Goal: Task Accomplishment & Management: Use online tool/utility

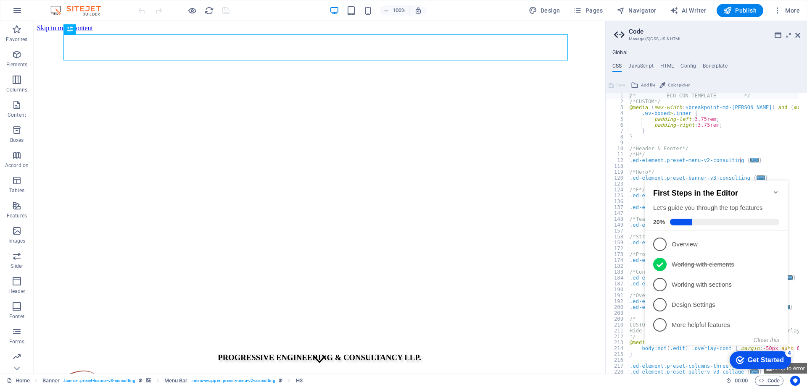
type textarea "/* -------- ECO-CON TEMPLATE ------- */"
click at [776, 191] on icon "Minimize checklist" at bounding box center [775, 192] width 4 height 3
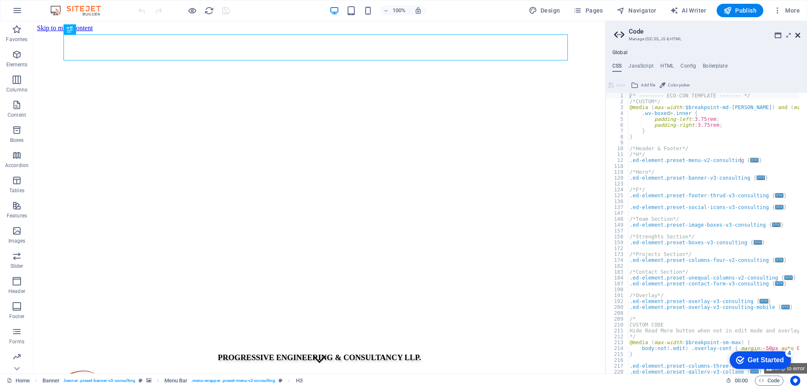
click at [799, 38] on icon at bounding box center [797, 35] width 5 height 7
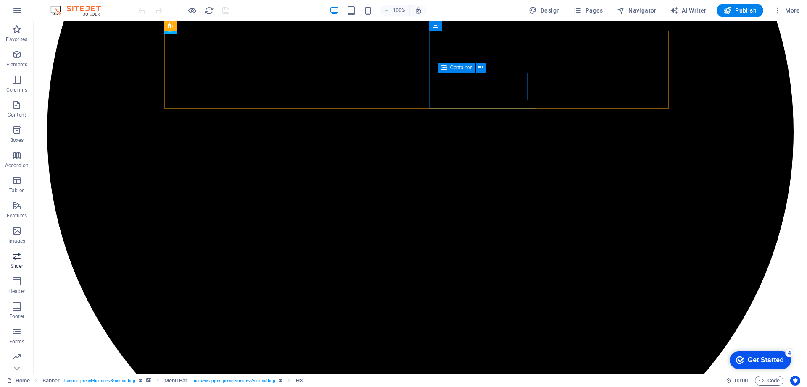
click at [16, 260] on icon "button" at bounding box center [17, 256] width 10 height 10
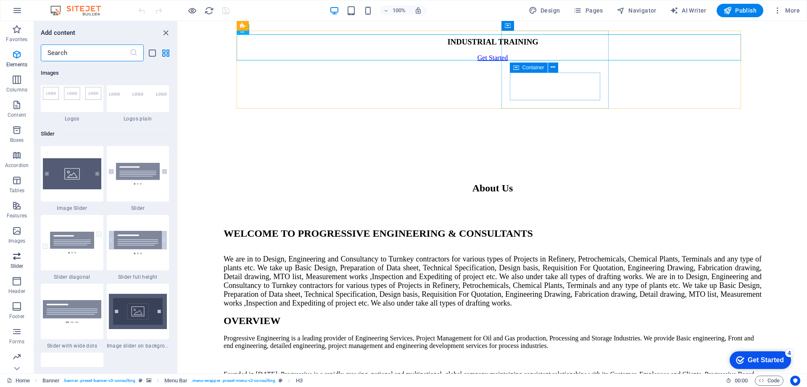
scroll to position [4763, 0]
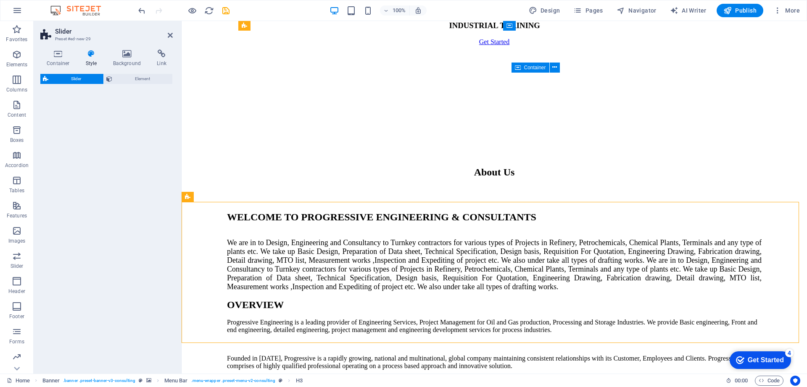
select select "rem"
select select "px"
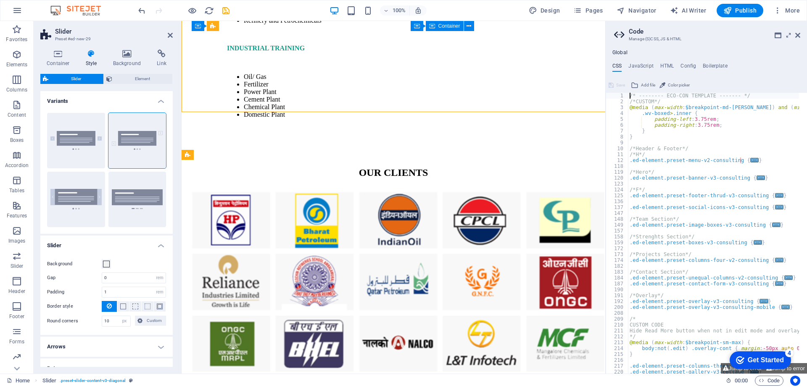
scroll to position [3706, 0]
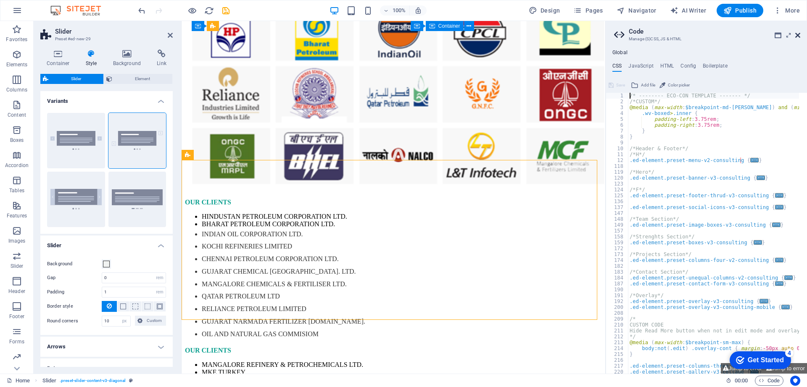
click at [797, 33] on icon at bounding box center [797, 35] width 5 height 7
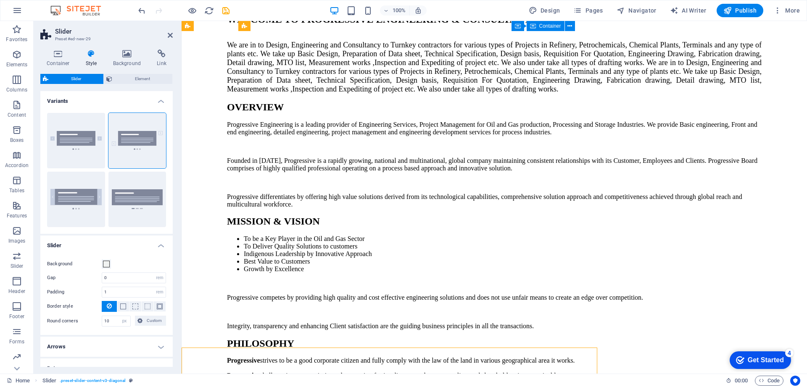
scroll to position [3518, 0]
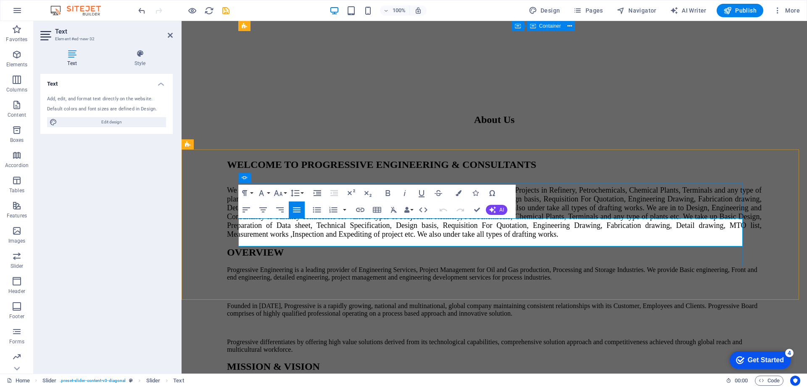
drag, startPoint x: 239, startPoint y: 221, endPoint x: 556, endPoint y: 241, distance: 317.8
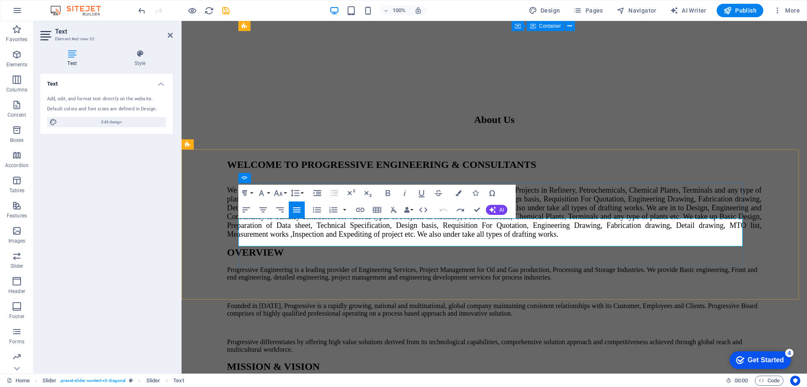
drag, startPoint x: 293, startPoint y: 231, endPoint x: 289, endPoint y: 230, distance: 4.8
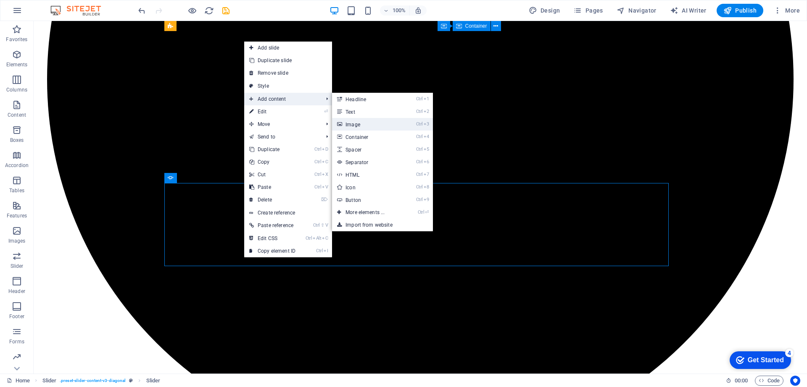
click at [357, 123] on link "Ctrl 3 Image" at bounding box center [366, 124] width 69 height 13
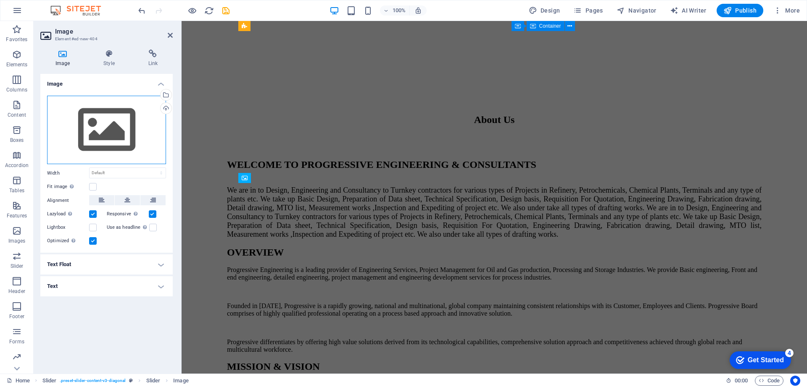
click at [97, 122] on div "Drag files here, click to choose files or select files from Files or our free s…" at bounding box center [106, 130] width 119 height 69
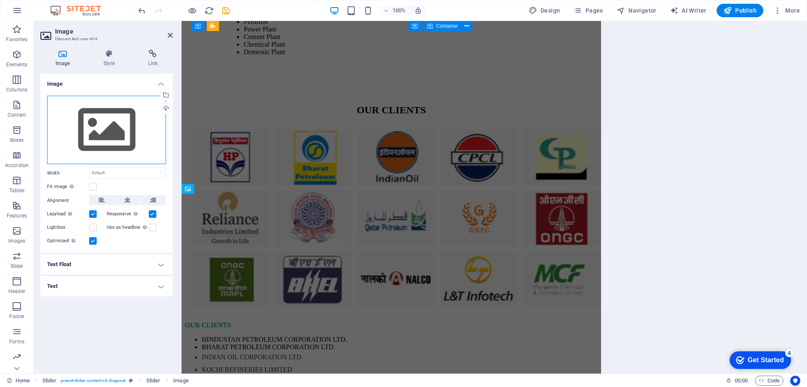
scroll to position [3697, 0]
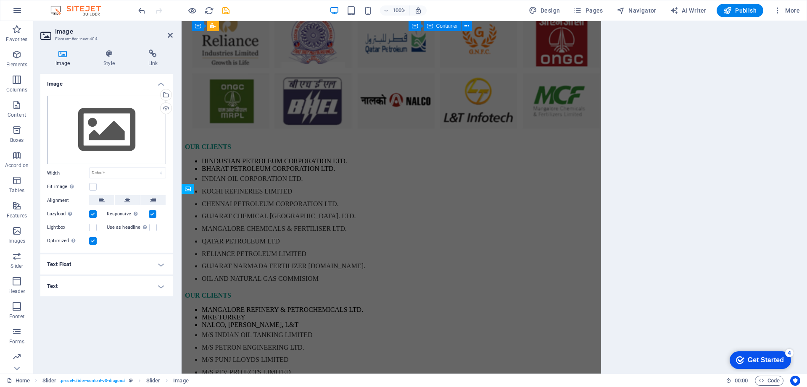
click at [97, 122] on body "[DOMAIN_NAME] Home Favorites Elements Columns Content Boxes Accordion Tables Fe…" at bounding box center [403, 193] width 807 height 387
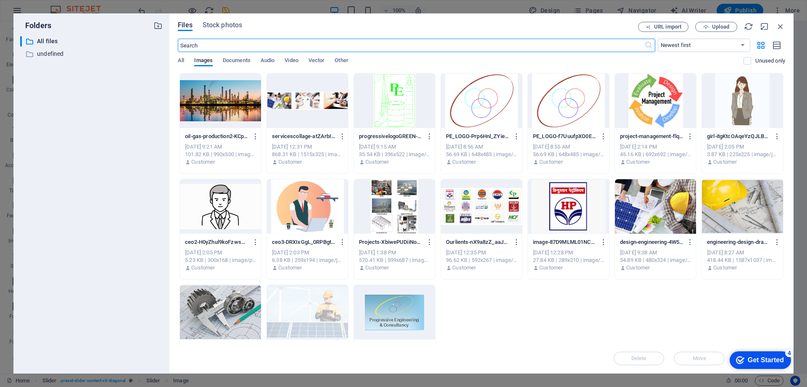
click at [228, 320] on div at bounding box center [220, 312] width 81 height 55
click at [228, 320] on div "1" at bounding box center [220, 312] width 81 height 55
click at [228, 320] on div at bounding box center [220, 312] width 81 height 55
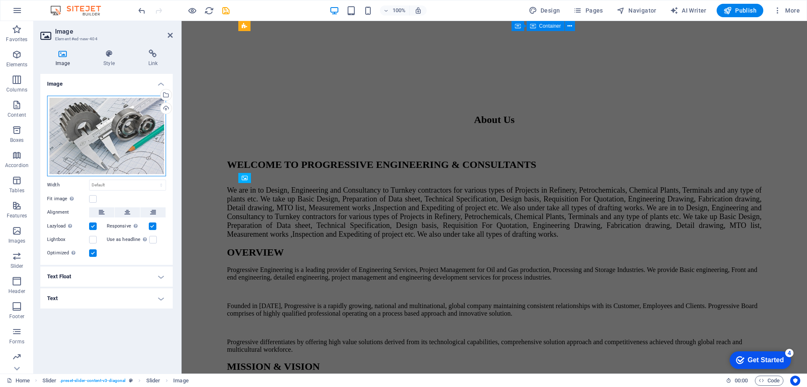
click at [125, 156] on div "Drag files here, click to choose files or select files from Files or our free s…" at bounding box center [106, 136] width 119 height 81
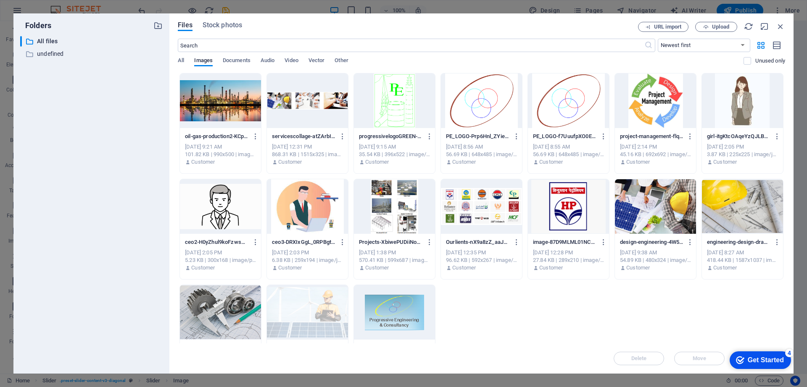
scroll to position [3697, 0]
click at [782, 29] on icon "button" at bounding box center [780, 26] width 9 height 9
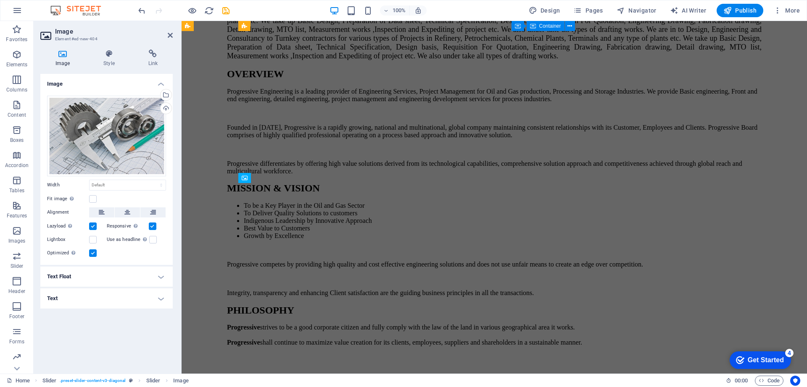
scroll to position [3518, 0]
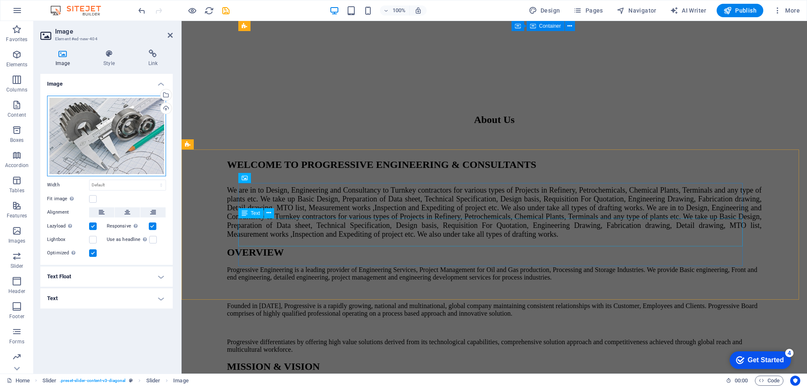
drag, startPoint x: 320, startPoint y: 171, endPoint x: 293, endPoint y: 234, distance: 68.9
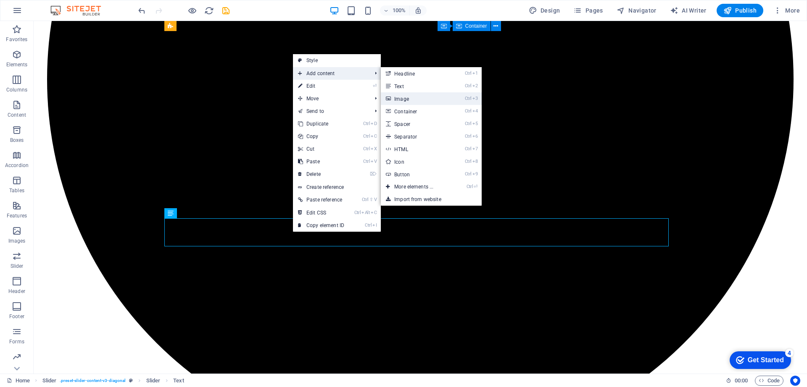
drag, startPoint x: 414, startPoint y: 99, endPoint x: 221, endPoint y: 170, distance: 206.3
click at [414, 100] on link "Ctrl 3 Image" at bounding box center [415, 98] width 69 height 13
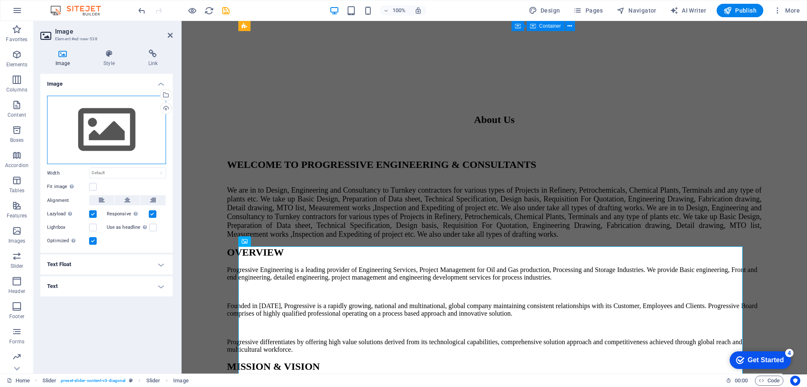
click at [126, 146] on div "Drag files here, click to choose files or select files from Files or our free s…" at bounding box center [106, 130] width 119 height 69
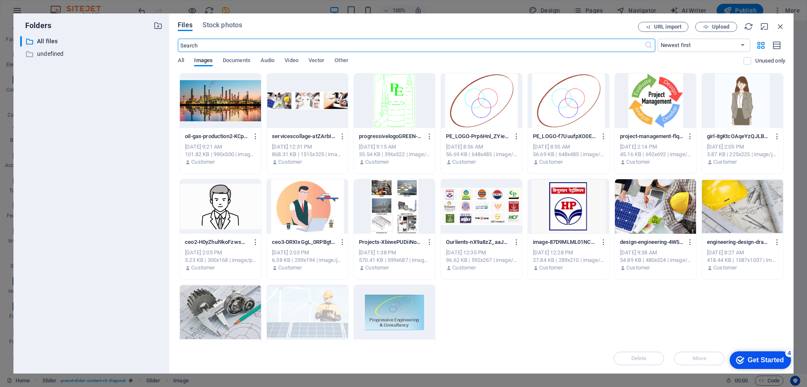
scroll to position [3697, 0]
click at [242, 298] on div at bounding box center [220, 312] width 81 height 55
click at [242, 298] on div "1" at bounding box center [220, 312] width 81 height 55
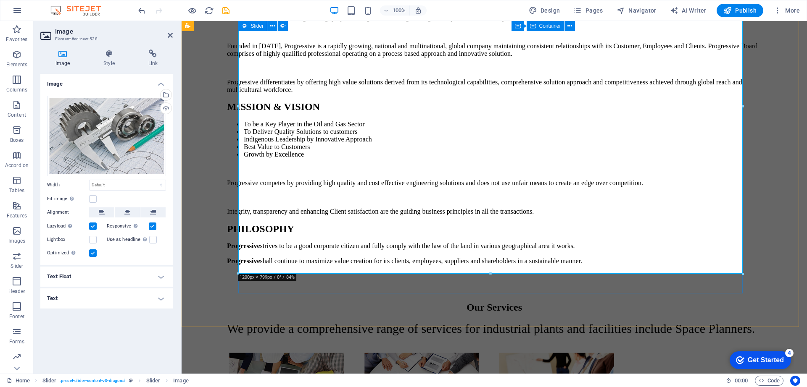
scroll to position [3833, 0]
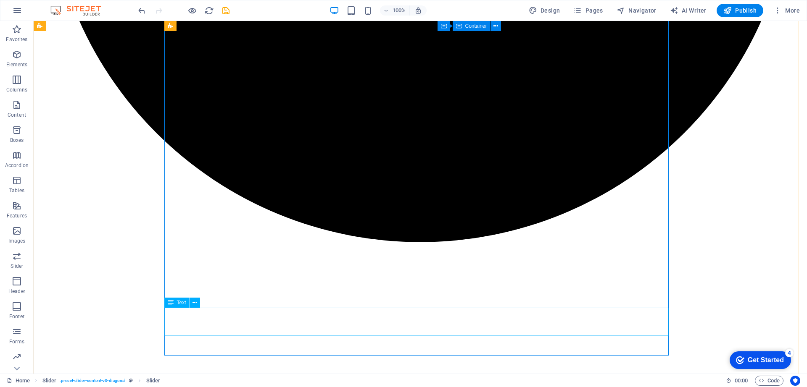
scroll to position [3886, 0]
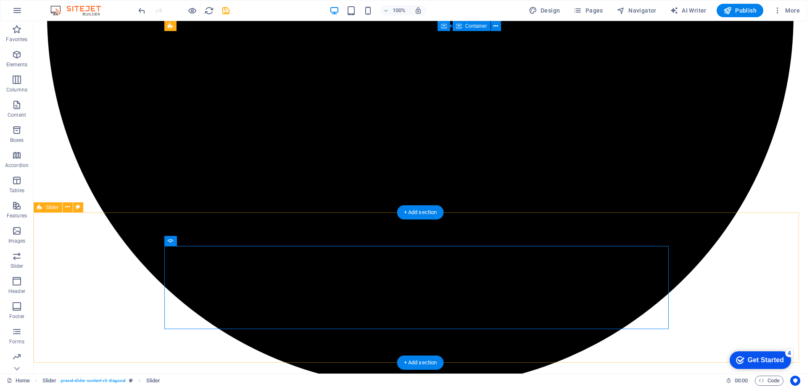
scroll to position [3455, 0]
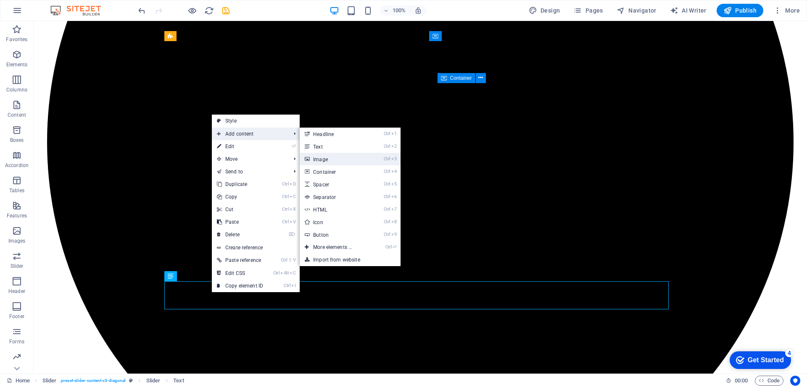
click at [326, 160] on link "Ctrl 3 Image" at bounding box center [334, 159] width 69 height 13
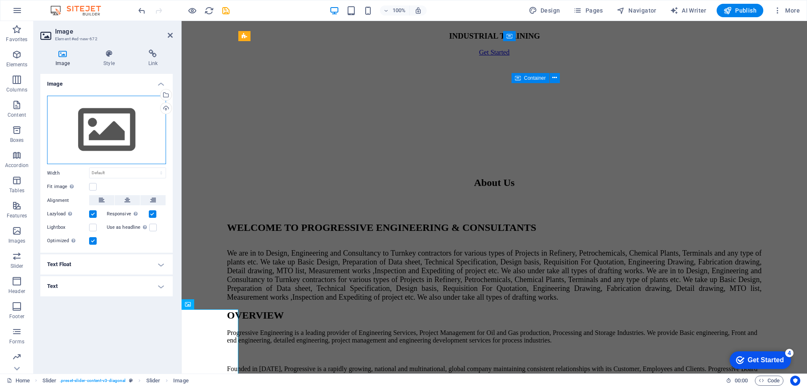
click at [110, 139] on div "Drag files here, click to choose files or select files from Files or our free s…" at bounding box center [106, 130] width 119 height 69
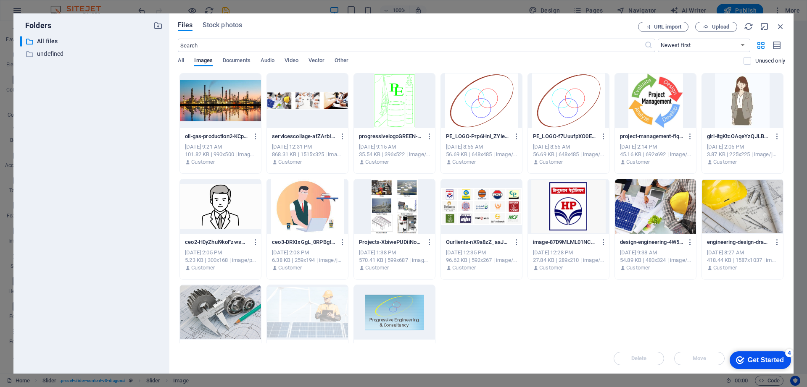
scroll to position [3634, 0]
click at [747, 202] on div at bounding box center [742, 206] width 81 height 55
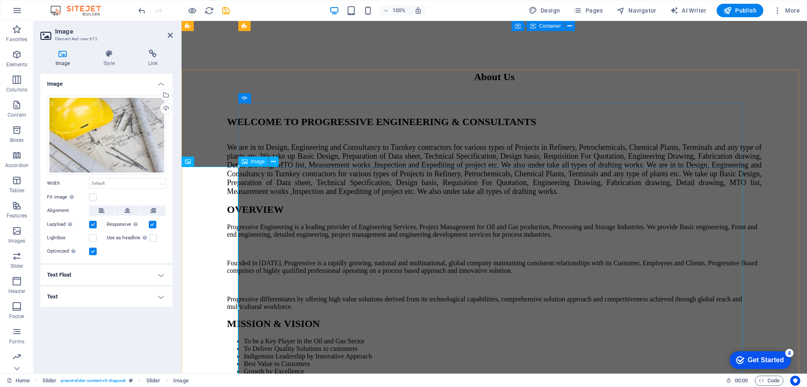
scroll to position [3560, 0]
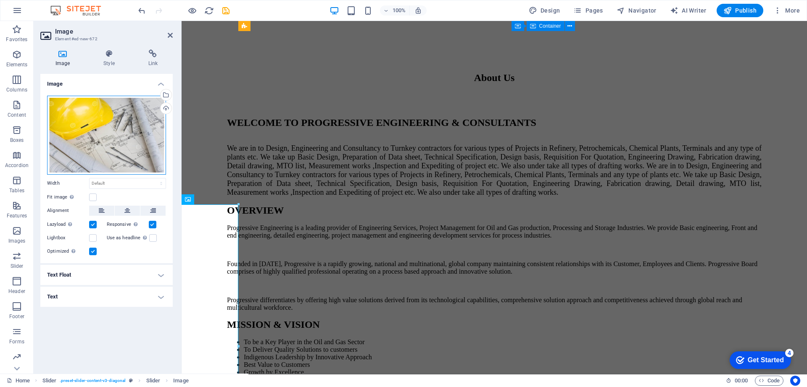
click at [108, 132] on div "Drag files here, click to choose files or select files from Files or our free s…" at bounding box center [106, 135] width 119 height 79
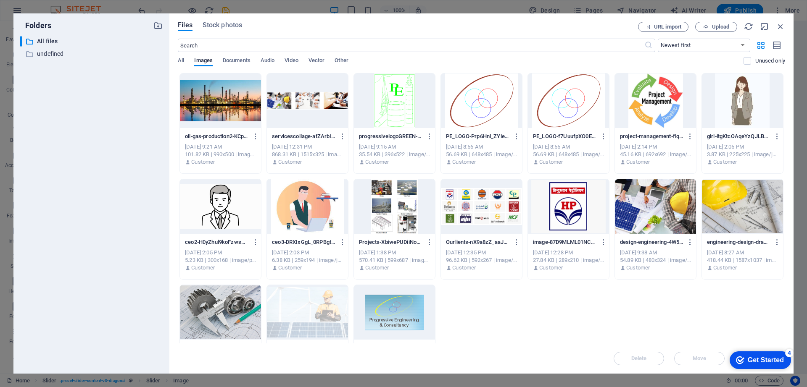
scroll to position [3739, 0]
click at [726, 202] on div at bounding box center [742, 206] width 81 height 55
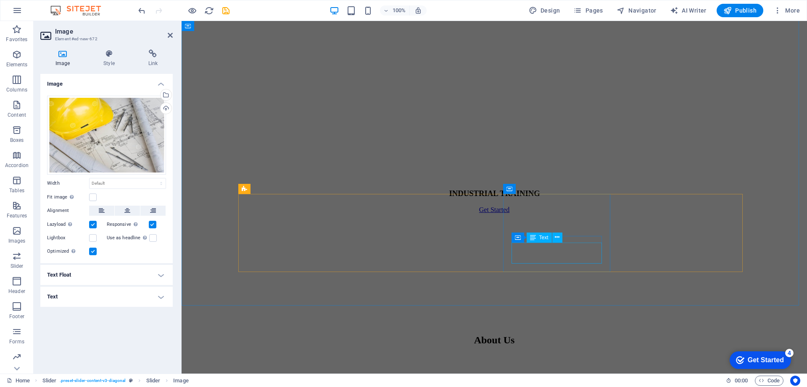
scroll to position [3560, 0]
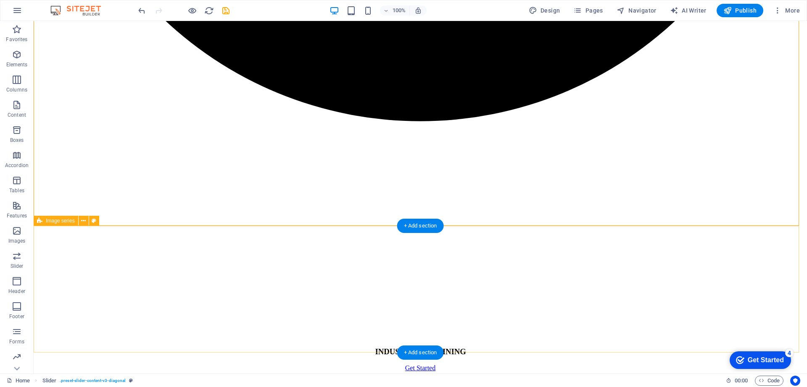
scroll to position [3928, 0]
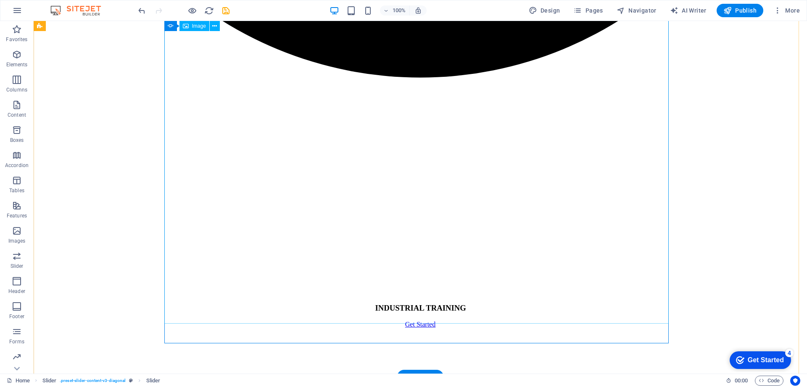
scroll to position [3770, 0]
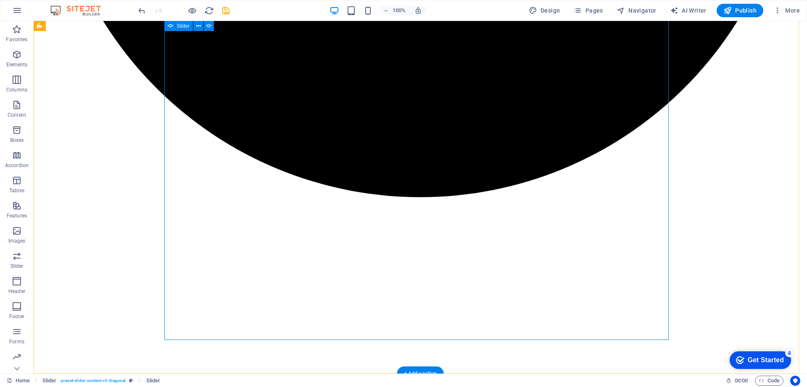
scroll to position [3774, 0]
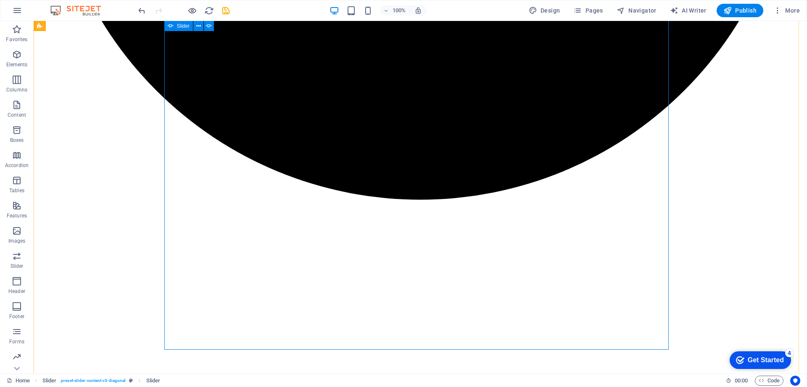
scroll to position [3770, 0]
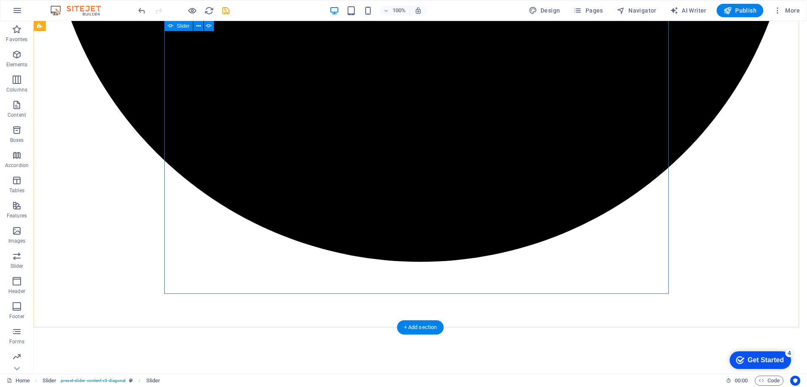
scroll to position [3826, 0]
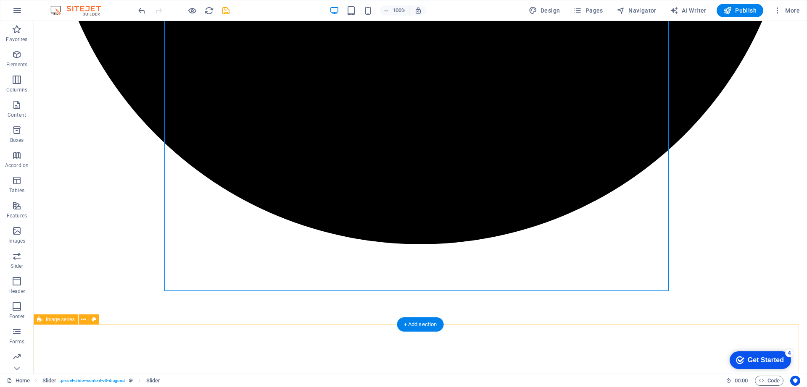
scroll to position [3823, 0]
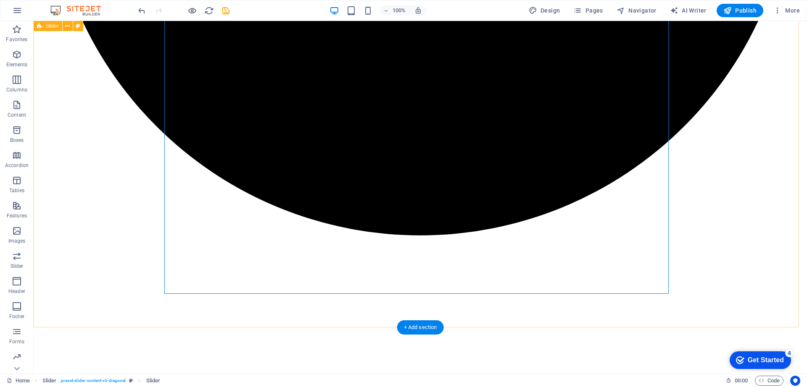
scroll to position [3826, 0]
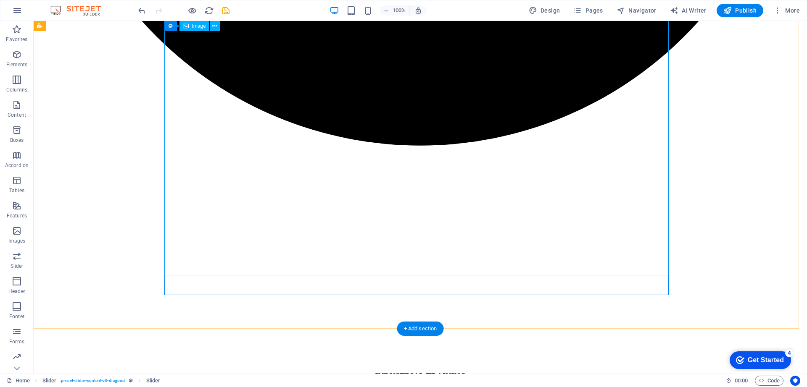
scroll to position [3774, 0]
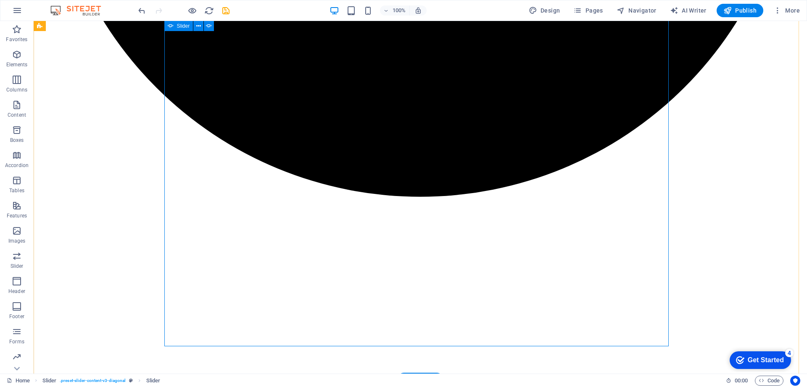
select select "ms"
select select "s"
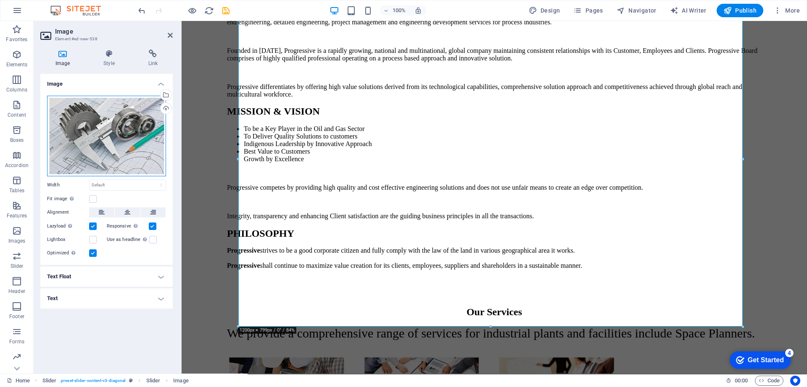
click at [118, 138] on div "Drag files here, click to choose files or select files from Files or our free s…" at bounding box center [106, 136] width 119 height 81
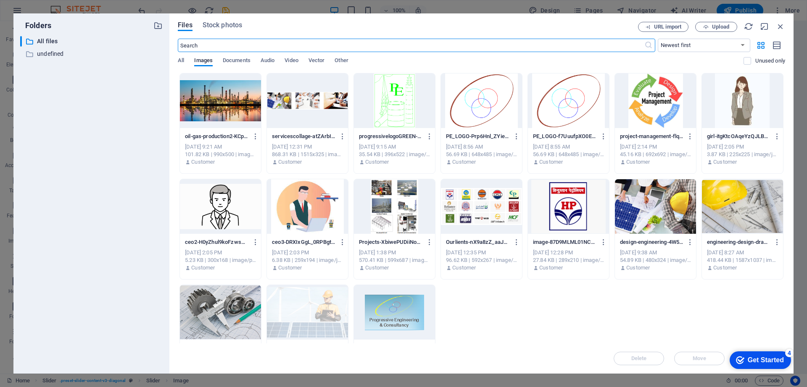
scroll to position [3930, 0]
click at [665, 207] on div at bounding box center [655, 206] width 81 height 55
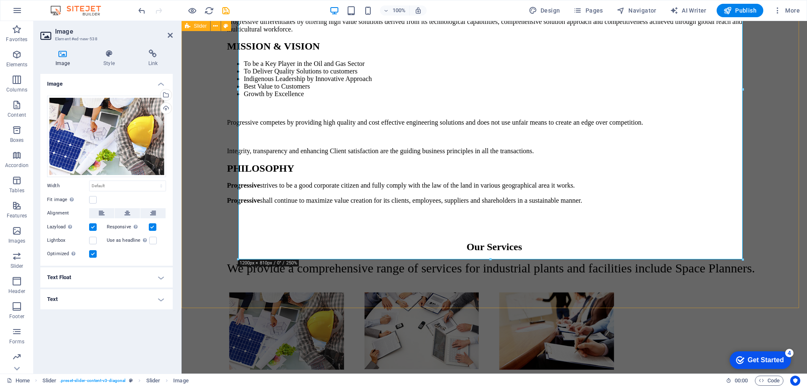
scroll to position [3846, 0]
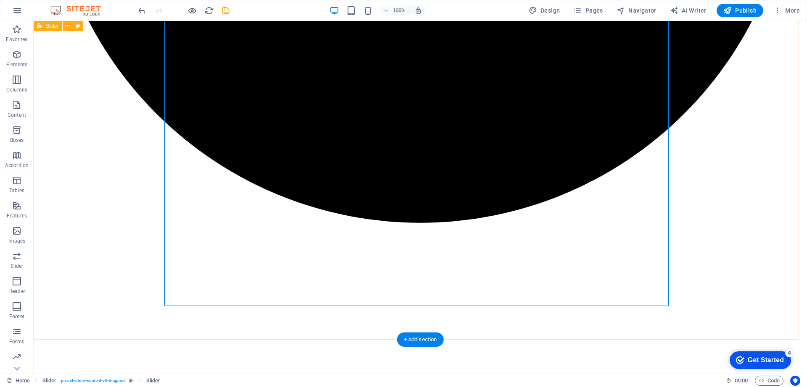
scroll to position [3743, 0]
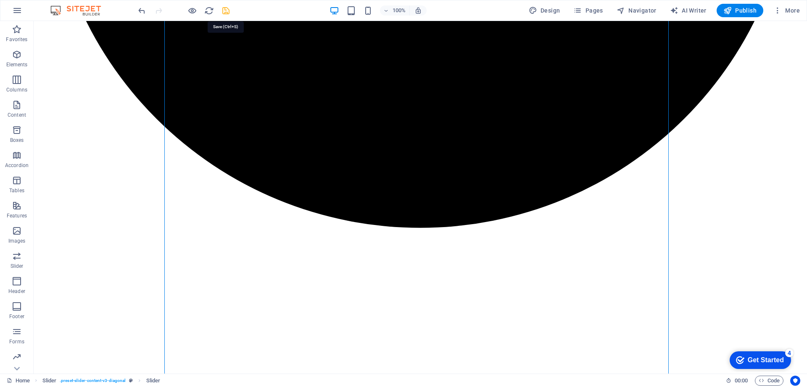
drag, startPoint x: 224, startPoint y: 10, endPoint x: 281, endPoint y: 15, distance: 56.9
click at [224, 10] on icon "save" at bounding box center [226, 11] width 10 height 10
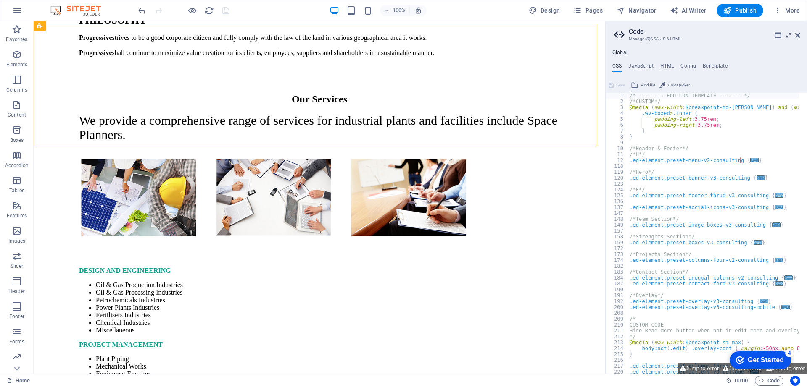
scroll to position [3737, 0]
drag, startPoint x: 797, startPoint y: 35, endPoint x: 530, endPoint y: 9, distance: 268.9
click at [797, 35] on icon at bounding box center [797, 35] width 5 height 7
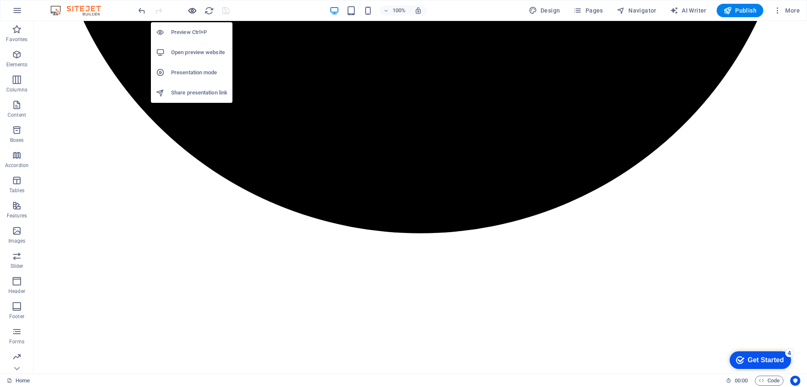
click at [193, 9] on icon "button" at bounding box center [192, 11] width 10 height 10
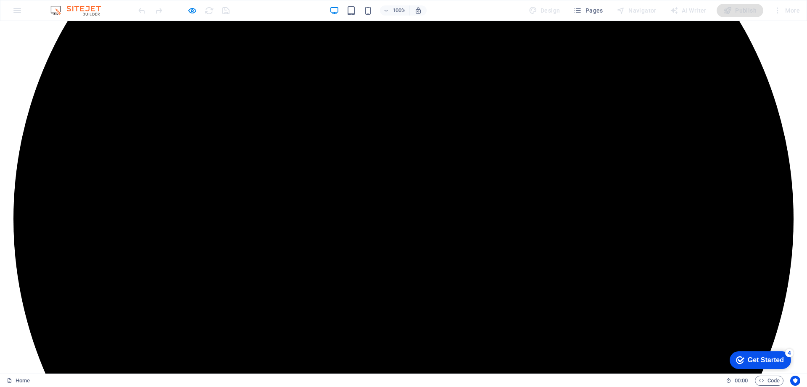
scroll to position [3775, 0]
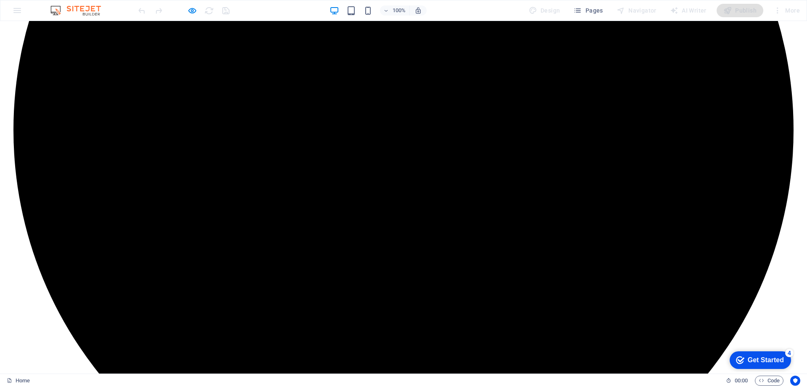
scroll to position [3671, 0]
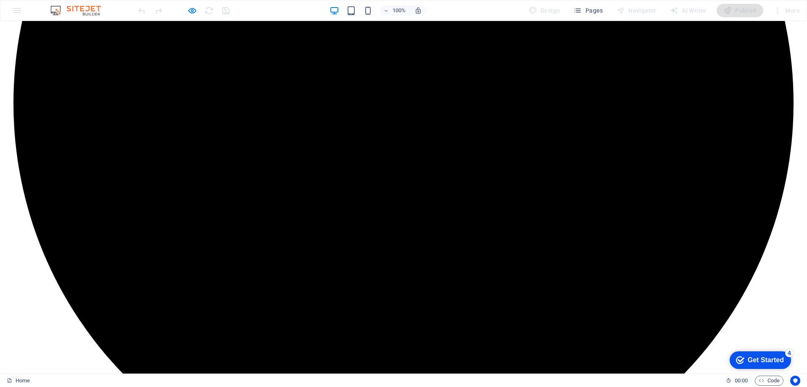
scroll to position [3720, 0]
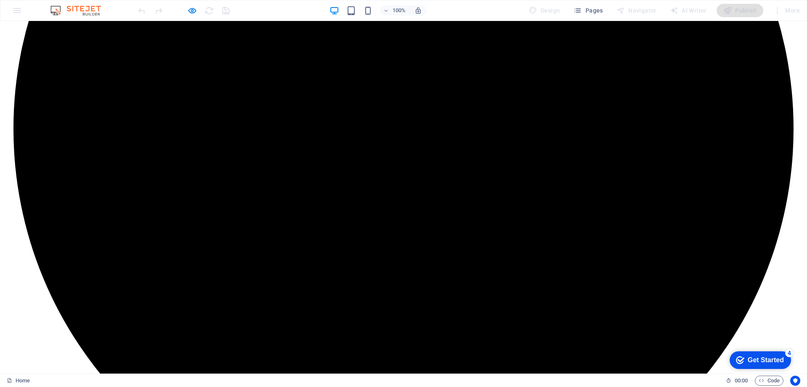
scroll to position [3463, 0]
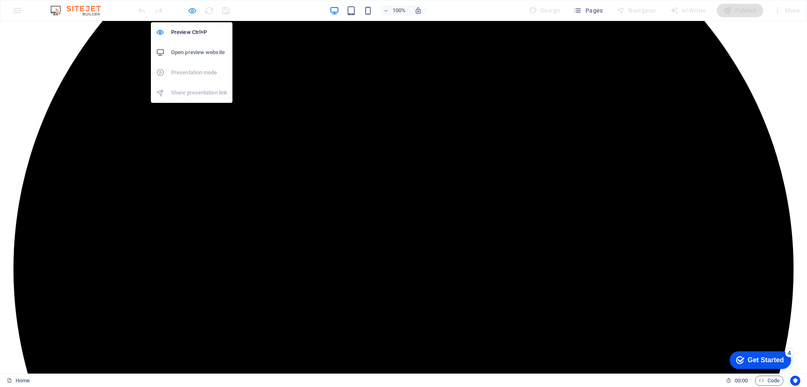
drag, startPoint x: 192, startPoint y: 8, endPoint x: 773, endPoint y: 134, distance: 594.2
click at [192, 8] on icon "button" at bounding box center [192, 11] width 10 height 10
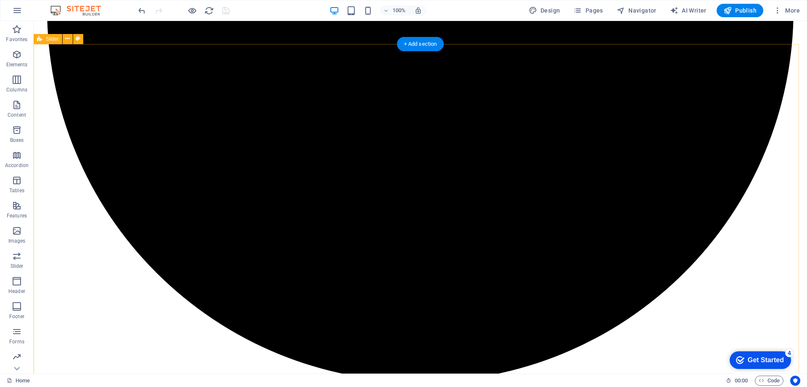
scroll to position [3575, 0]
